Goal: Task Accomplishment & Management: Manage account settings

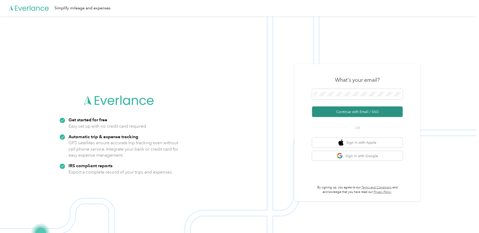
click at [340, 110] on button "Continue with Email / SSO" at bounding box center [357, 111] width 91 height 11
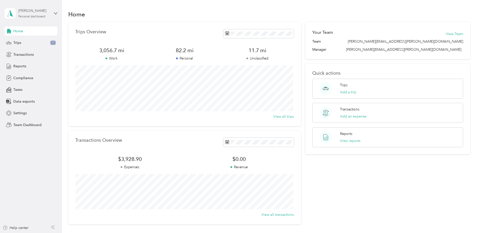
click at [41, 13] on div "[PERSON_NAME]" at bounding box center [33, 10] width 31 height 5
click at [32, 41] on div "Team dashboard" at bounding box center [22, 39] width 27 height 5
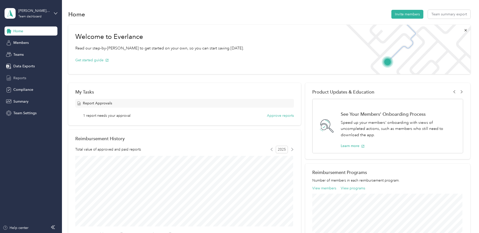
click at [17, 79] on span "Reports" at bounding box center [19, 77] width 13 height 5
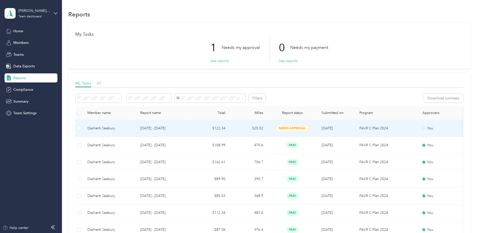
click at [135, 129] on td "Dashanti Seabury" at bounding box center [109, 128] width 53 height 17
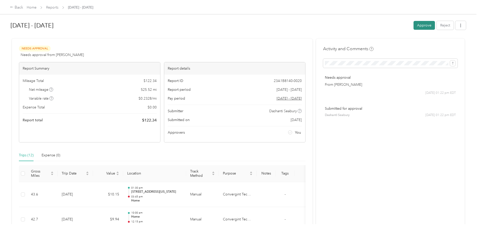
click at [417, 24] on button "Approve" at bounding box center [424, 25] width 21 height 9
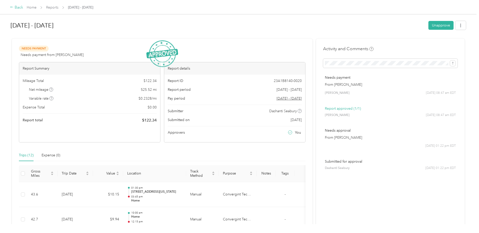
click at [14, 7] on div "Back" at bounding box center [16, 8] width 13 height 6
